Goal: Information Seeking & Learning: Check status

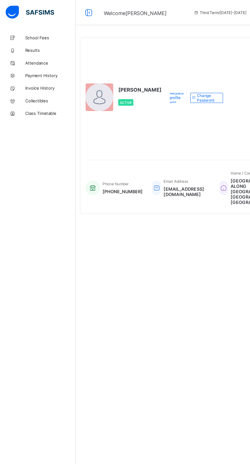
click at [36, 39] on span "Results" at bounding box center [40, 41] width 41 height 4
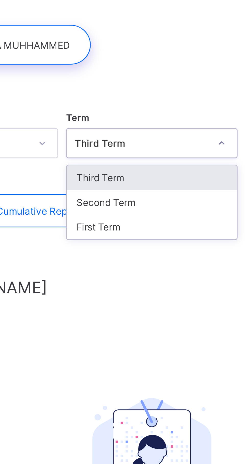
click at [153, 82] on div "Third Term" at bounding box center [155, 82] width 55 height 8
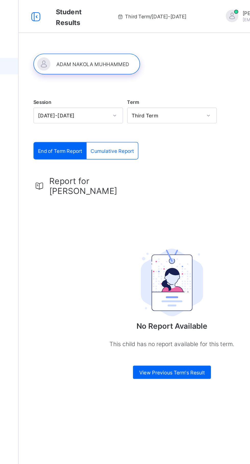
click at [106, 38] on div at bounding box center [103, 39] width 66 height 13
click at [102, 110] on span "Report for ADAM" at bounding box center [102, 115] width 45 height 12
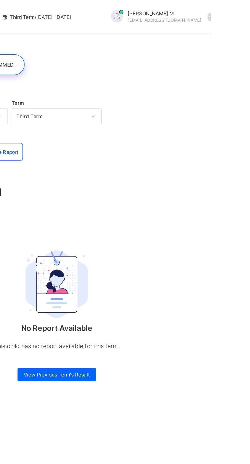
click at [217, 8] on span "MUHAMMED M" at bounding box center [221, 8] width 45 height 4
click at [231, 40] on span "Profile" at bounding box center [237, 41] width 34 height 6
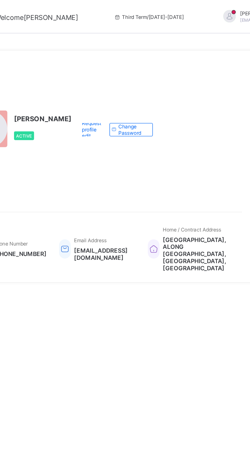
click at [222, 12] on div at bounding box center [228, 10] width 13 height 8
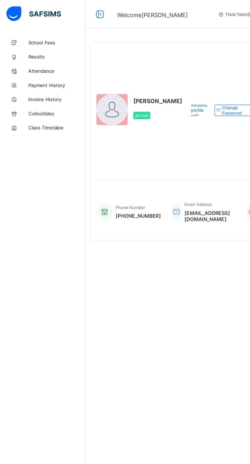
click at [36, 40] on span "Results" at bounding box center [40, 41] width 41 height 4
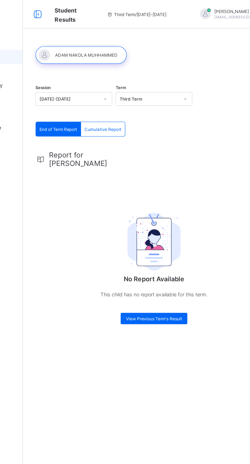
click at [149, 11] on span "Third Term / 2024-2025" at bounding box center [143, 10] width 43 height 4
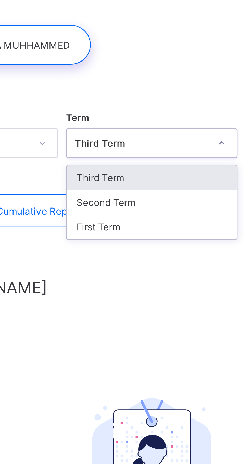
click at [151, 82] on div "Third Term" at bounding box center [155, 82] width 55 height 8
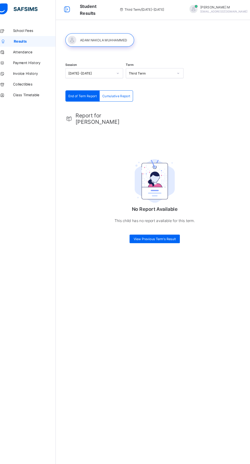
click at [126, 93] on span "Cumulative Report" at bounding box center [119, 93] width 27 height 4
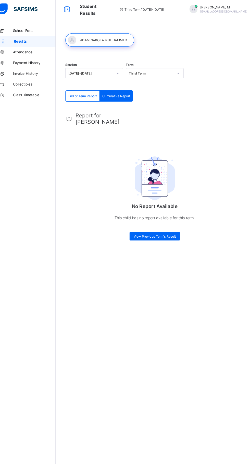
click at [94, 93] on span "End of Term Report" at bounding box center [86, 93] width 27 height 4
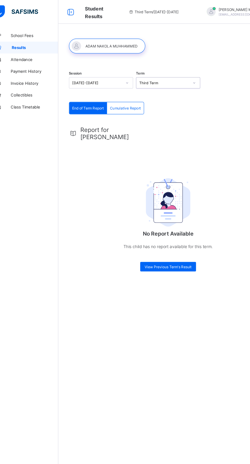
click at [164, 198] on p "No Report Available" at bounding box center [156, 200] width 102 height 5
click at [158, 173] on img at bounding box center [156, 174] width 38 height 42
click at [159, 228] on span "View Previous Term's Result" at bounding box center [156, 230] width 40 height 4
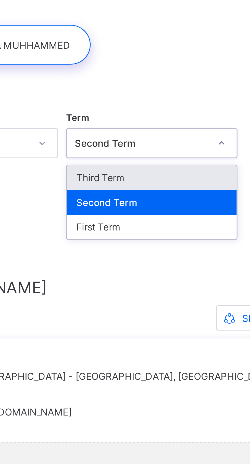
click at [155, 81] on div "Third Term" at bounding box center [155, 82] width 55 height 8
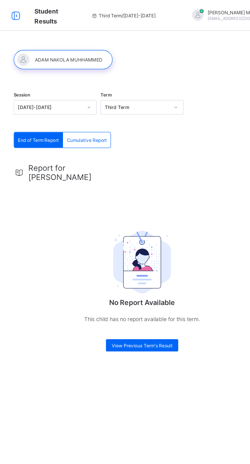
click at [157, 172] on img at bounding box center [156, 174] width 38 height 42
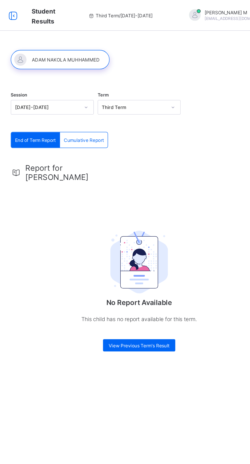
click at [142, 7] on div "Third Term / 2024-2025" at bounding box center [143, 10] width 76 height 20
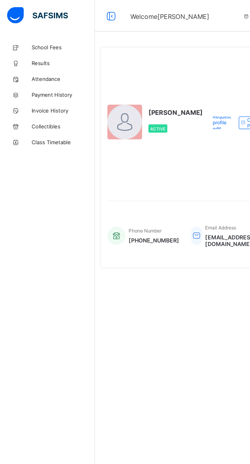
click at [29, 83] on span "Collectibles" at bounding box center [40, 82] width 41 height 4
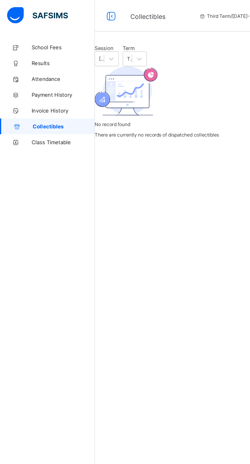
click at [34, 92] on span "Class Timetable" at bounding box center [40, 92] width 41 height 4
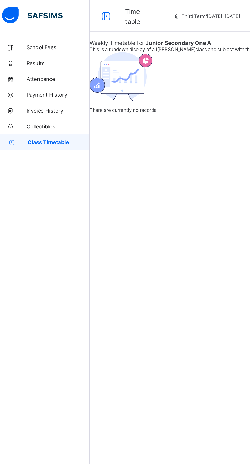
click at [23, 40] on span "Results" at bounding box center [40, 41] width 41 height 4
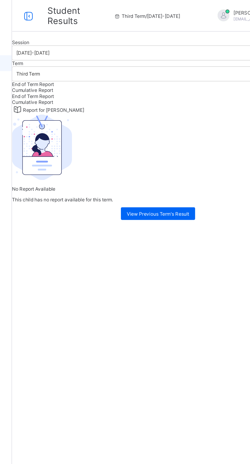
click at [107, 73] on span "Report for ADAM" at bounding box center [88, 71] width 40 height 4
click at [160, 142] on div "View Previous Term's Result" at bounding box center [156, 138] width 48 height 8
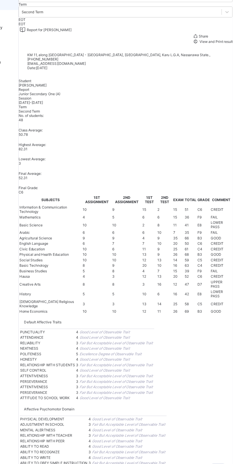
click at [228, 76] on span "View and Print result" at bounding box center [235, 74] width 30 height 4
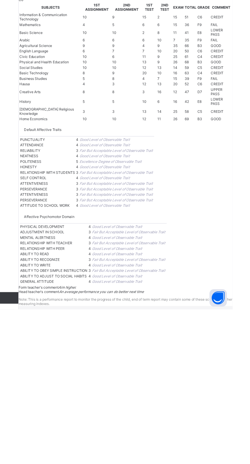
scroll to position [408, 0]
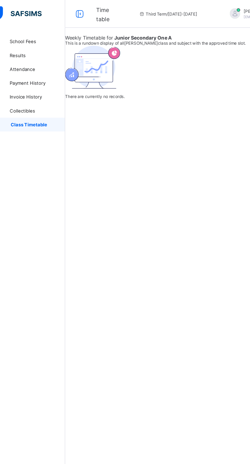
click at [21, 41] on span "Results" at bounding box center [40, 41] width 41 height 4
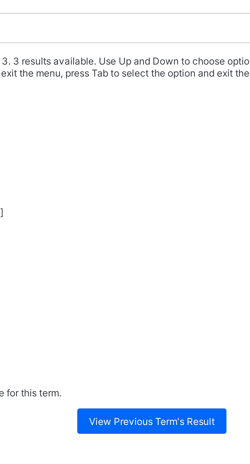
click at [163, 67] on div "Third Term" at bounding box center [155, 66] width 189 height 4
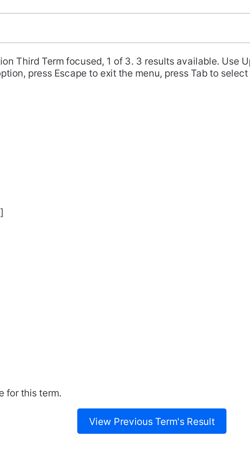
click at [166, 67] on div "Third Term" at bounding box center [155, 66] width 189 height 4
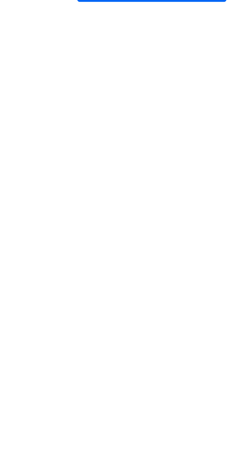
click at [161, 140] on span "View Previous Term's Result" at bounding box center [156, 138] width 40 height 4
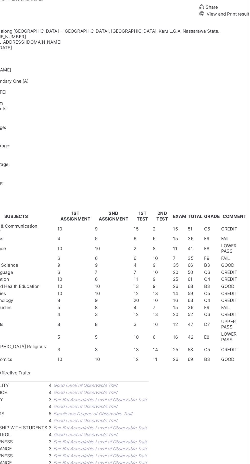
click at [228, 76] on span "View and Print result" at bounding box center [235, 74] width 30 height 4
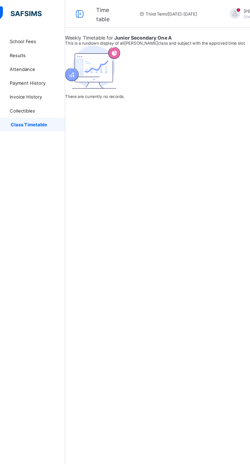
click at [28, 39] on span "Results" at bounding box center [40, 41] width 41 height 4
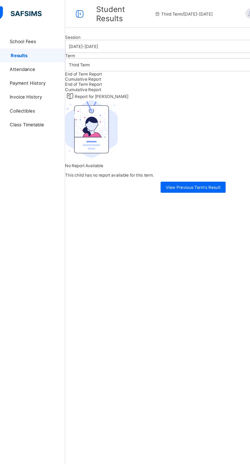
click at [132, 53] on div "Session 2024-2025 Term Third Term" at bounding box center [155, 39] width 189 height 27
click at [148, 13] on div "Third Term / 2024-2025" at bounding box center [149, 10] width 76 height 20
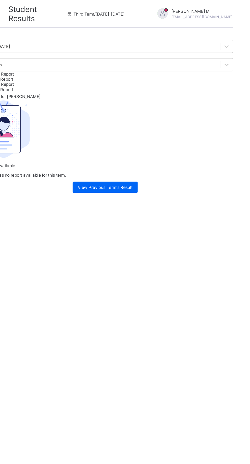
click at [205, 12] on span "muhammedmlawa17@gmail.com" at bounding box center [227, 12] width 45 height 3
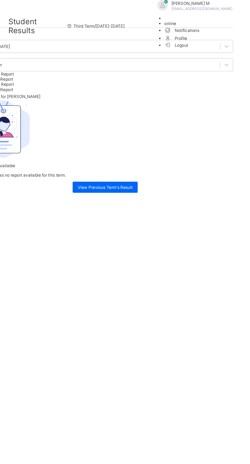
click at [235, 31] on span "Profile" at bounding box center [229, 28] width 61 height 6
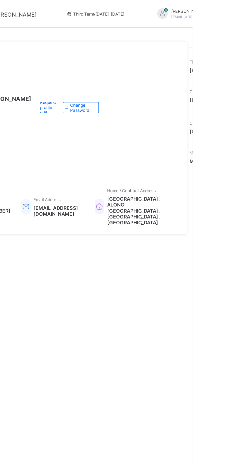
click at [221, 166] on span "NEW ORANGE MARKET, ALONG MEDICAL CENTRE ROAD, MARARABA, NASARAWA STATE" at bounding box center [208, 156] width 43 height 22
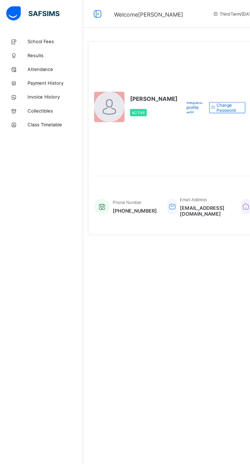
click at [26, 41] on span "Results" at bounding box center [40, 41] width 41 height 4
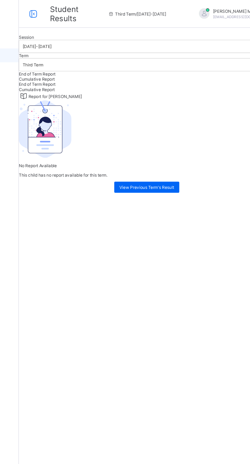
click at [158, 140] on span "View Previous Term's Result" at bounding box center [156, 138] width 40 height 4
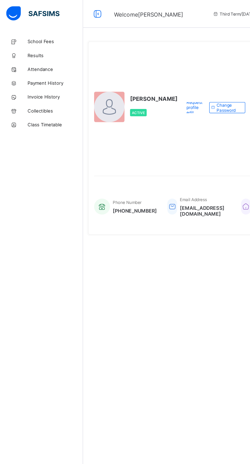
click at [30, 41] on span "Results" at bounding box center [40, 41] width 41 height 4
